Goal: Use online tool/utility: Utilize a website feature to perform a specific function

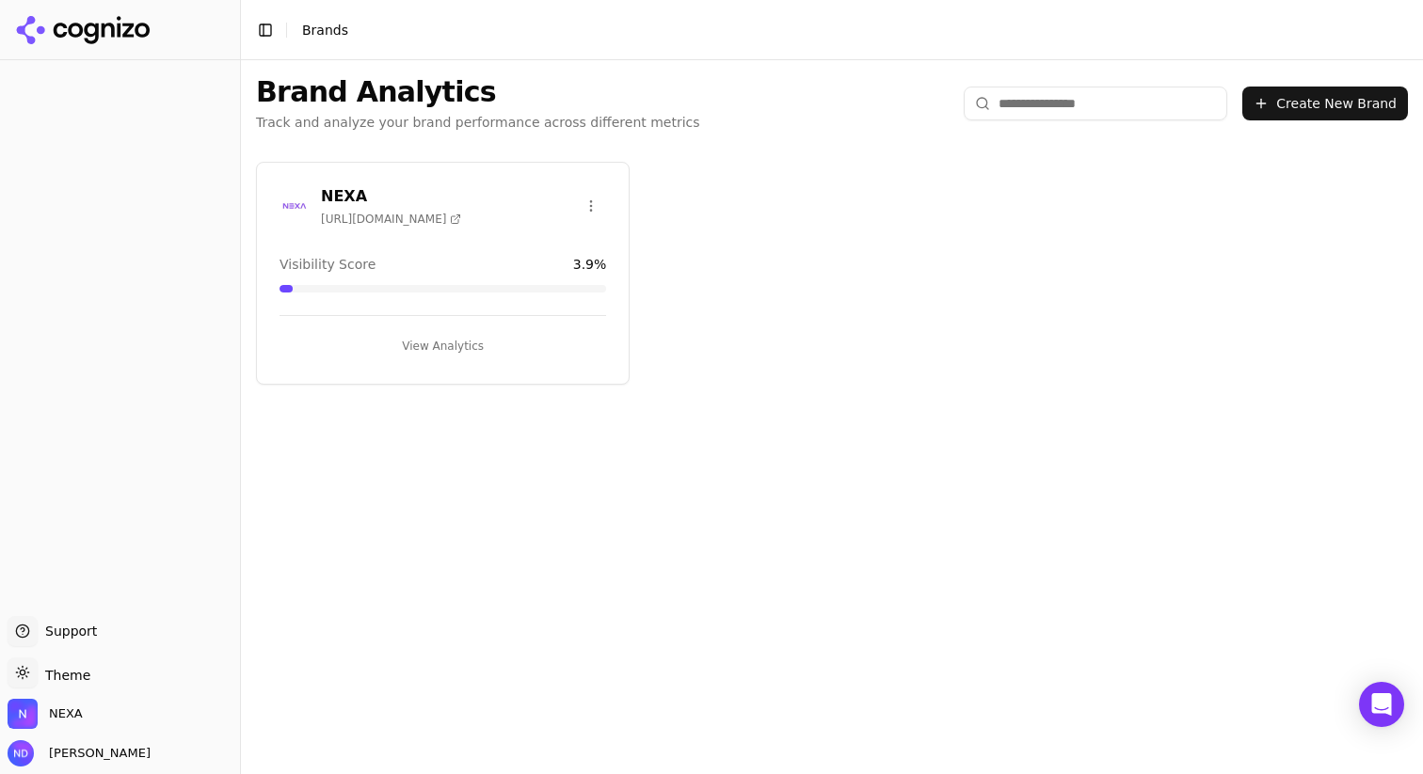
click at [477, 250] on div "NEXA [URL][DOMAIN_NAME] Visibility Score 3.9 % View Analytics" at bounding box center [443, 273] width 374 height 223
click at [448, 354] on button "View Analytics" at bounding box center [442, 346] width 326 height 30
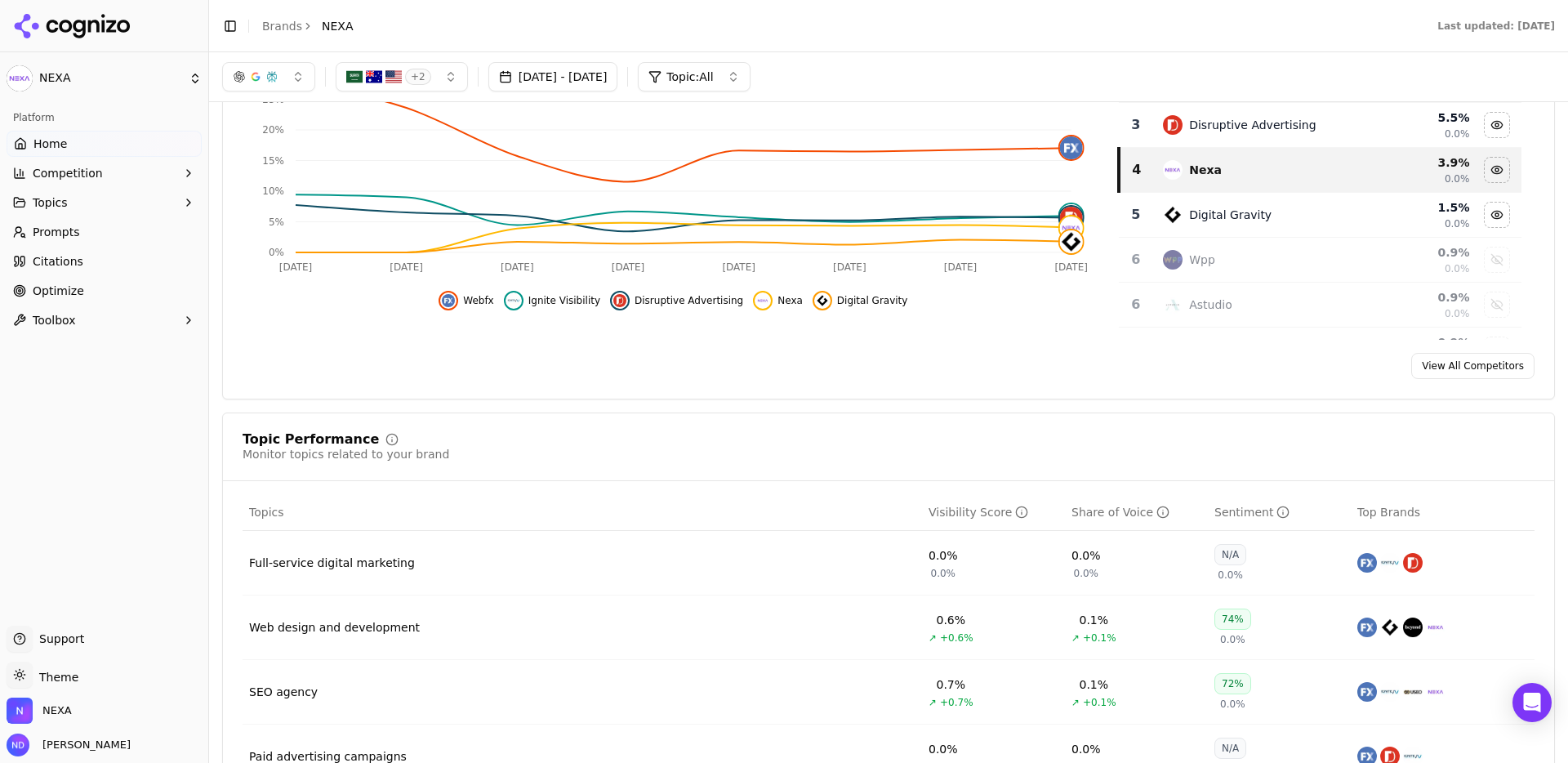
scroll to position [224, 0]
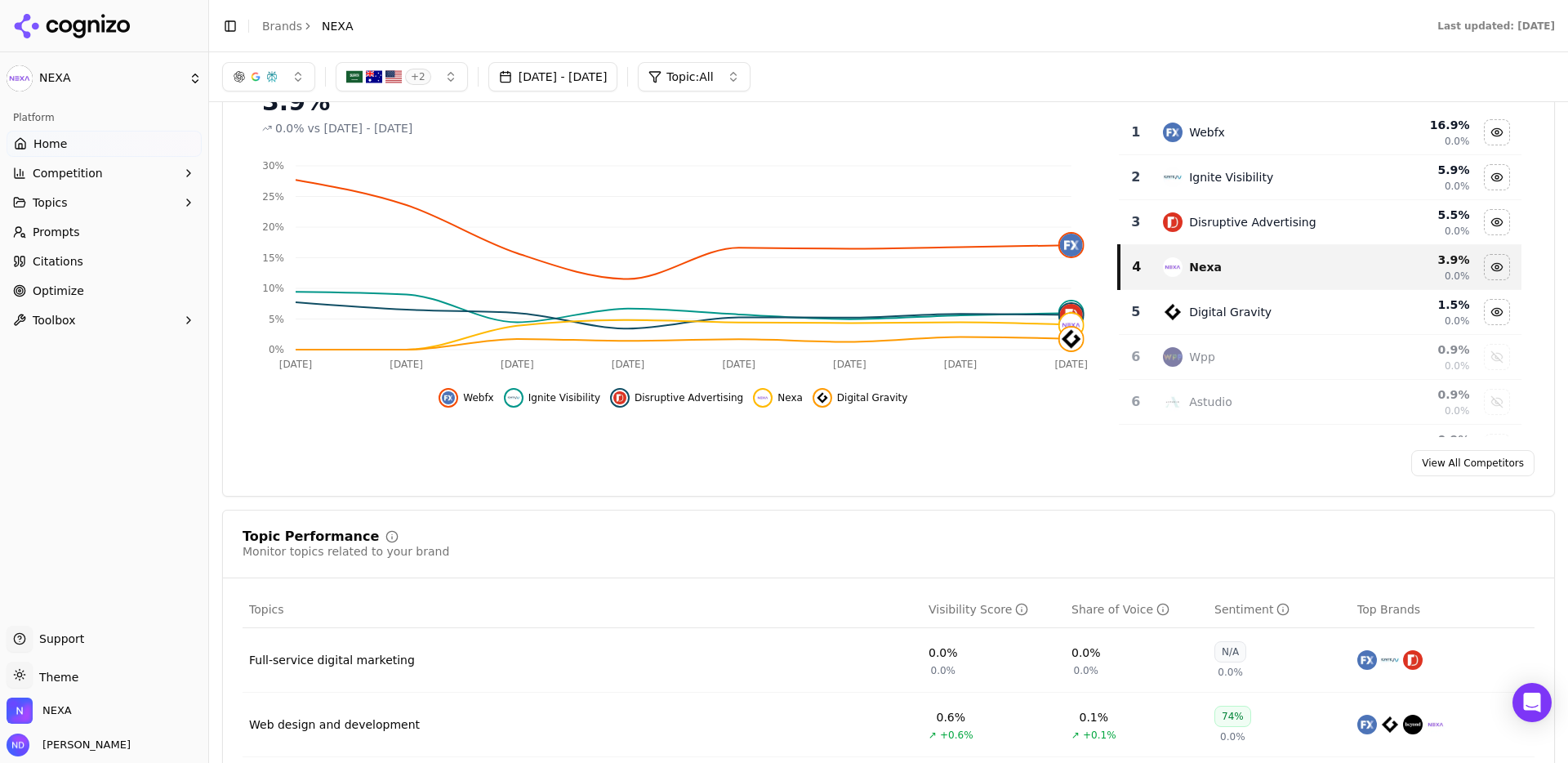
click at [1235, 469] on link "View All Competitors" at bounding box center [1473, 463] width 123 height 26
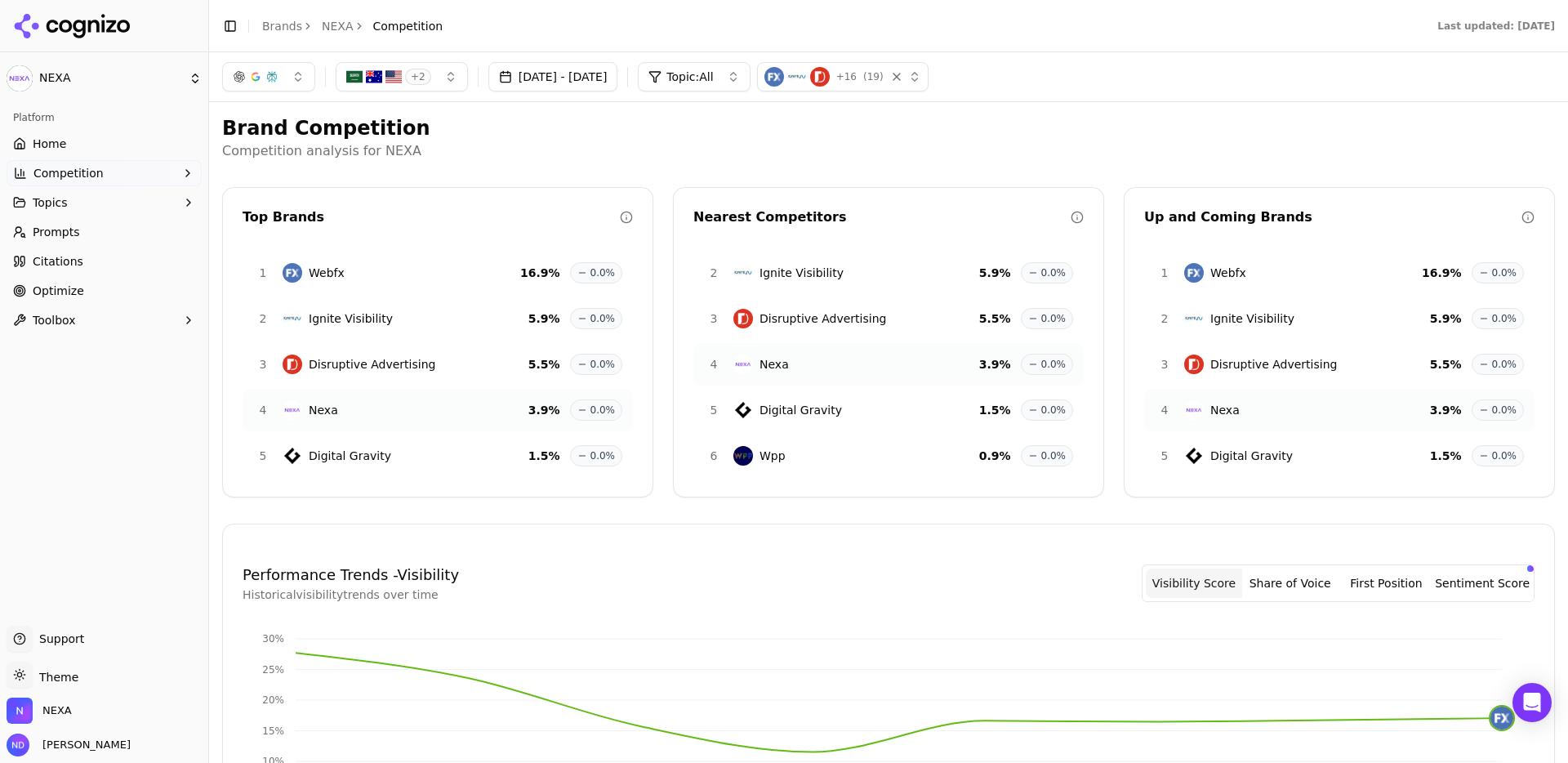
click at [182, 325] on icon "button" at bounding box center [188, 319] width 13 height 13
click at [138, 347] on span "llms.txt Generator" at bounding box center [105, 345] width 142 height 16
